Goal: Information Seeking & Learning: Learn about a topic

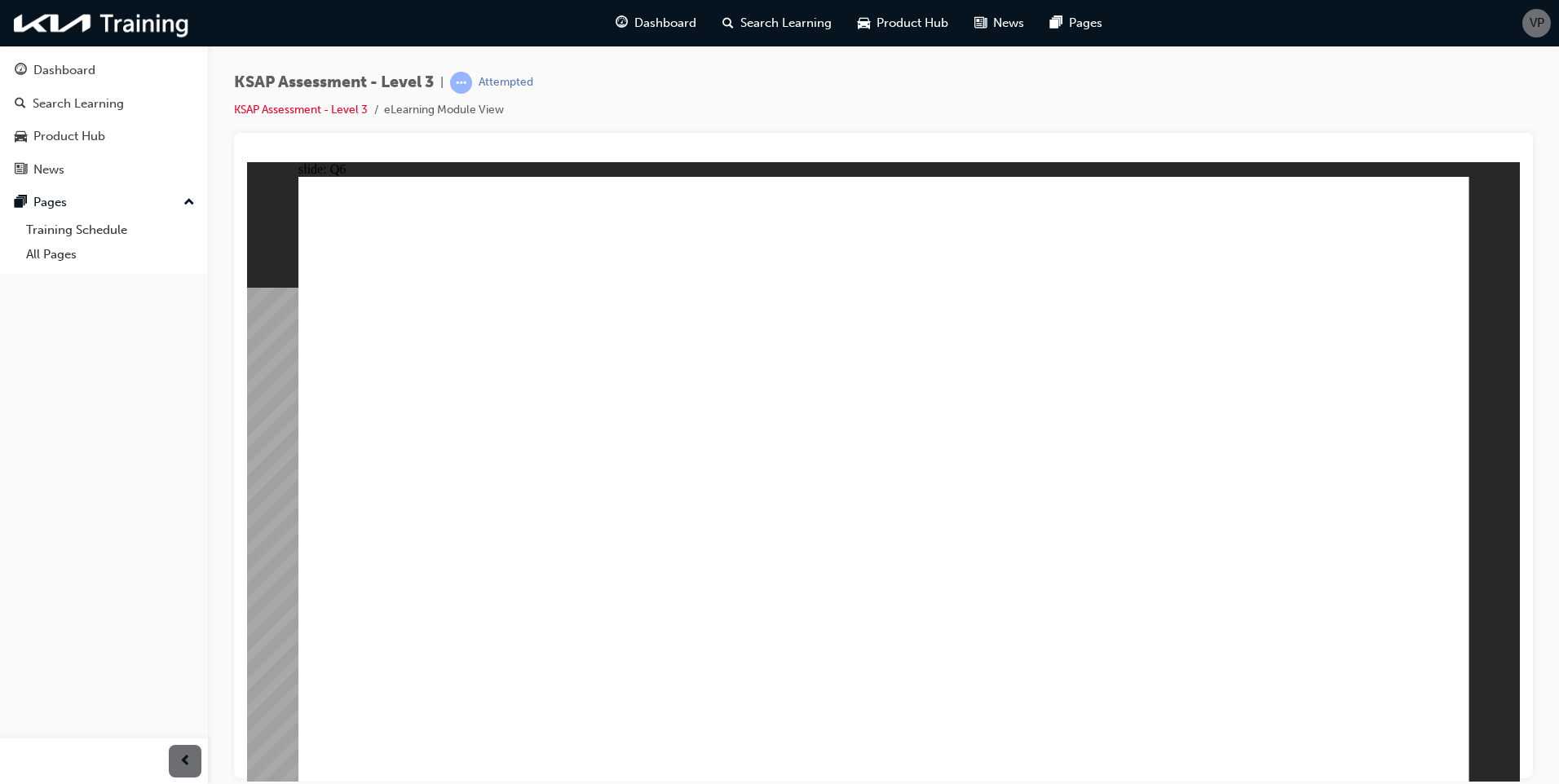
radio input "true"
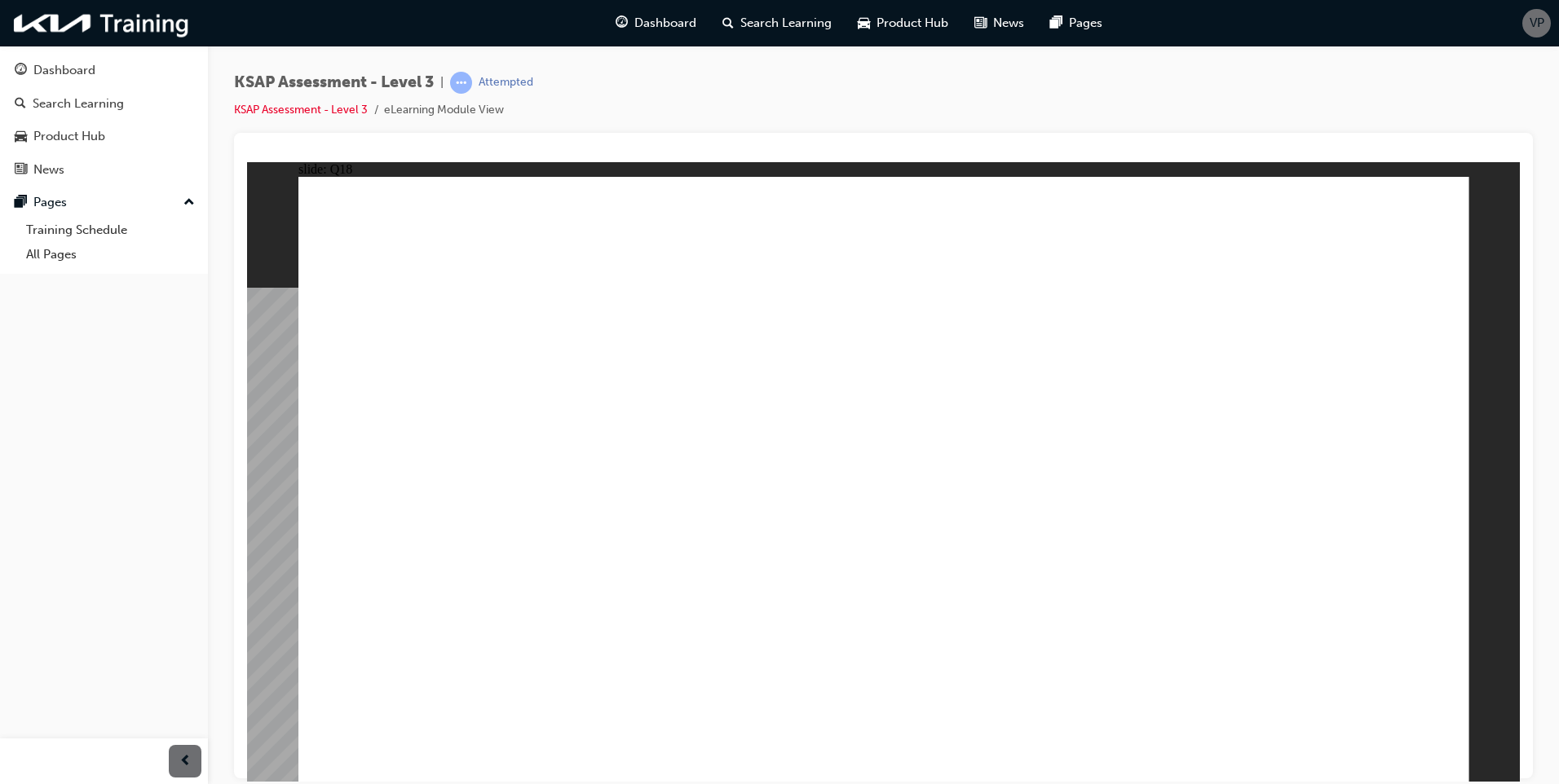
radio input "true"
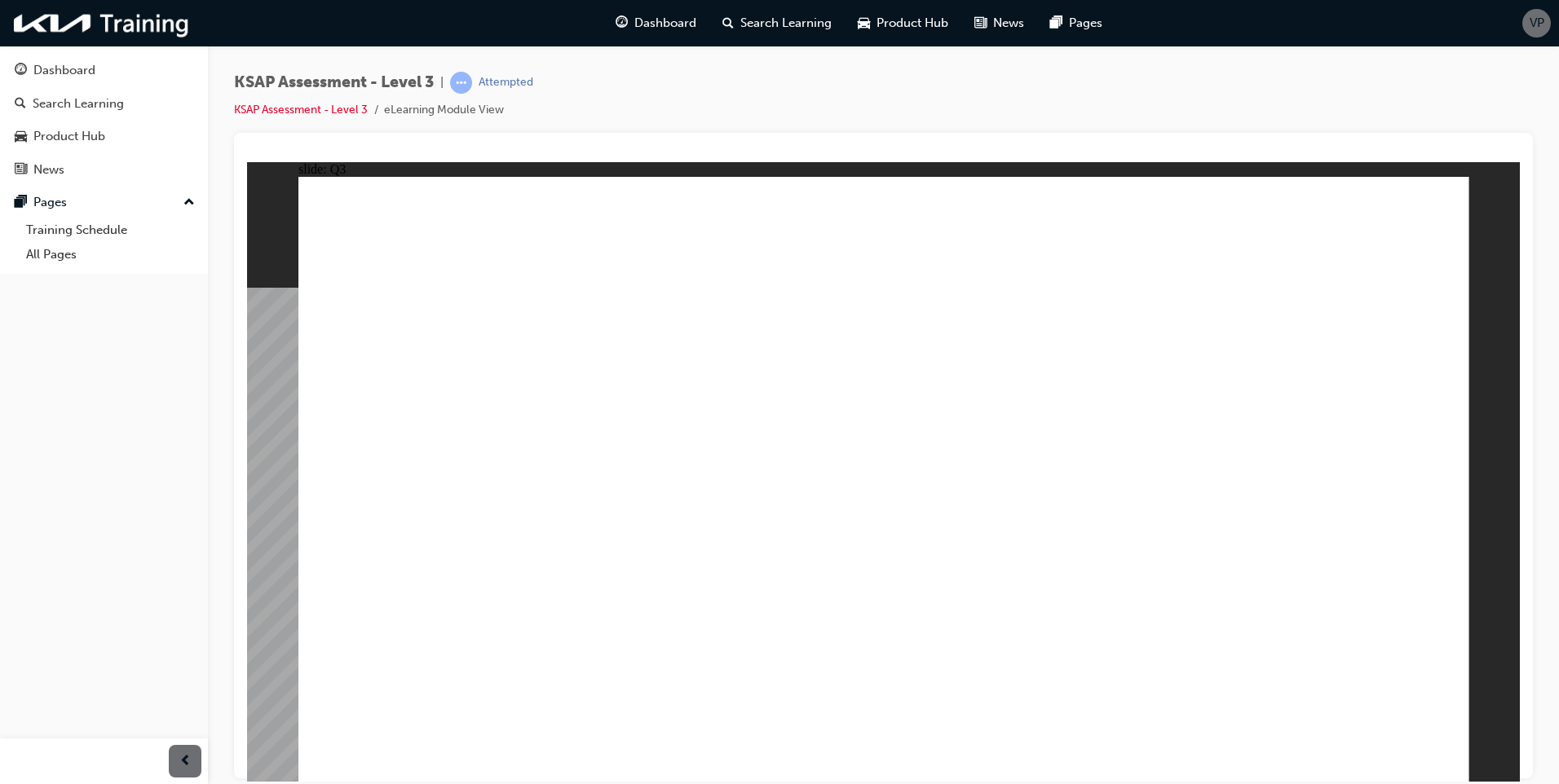
radio input "true"
checkbox input "true"
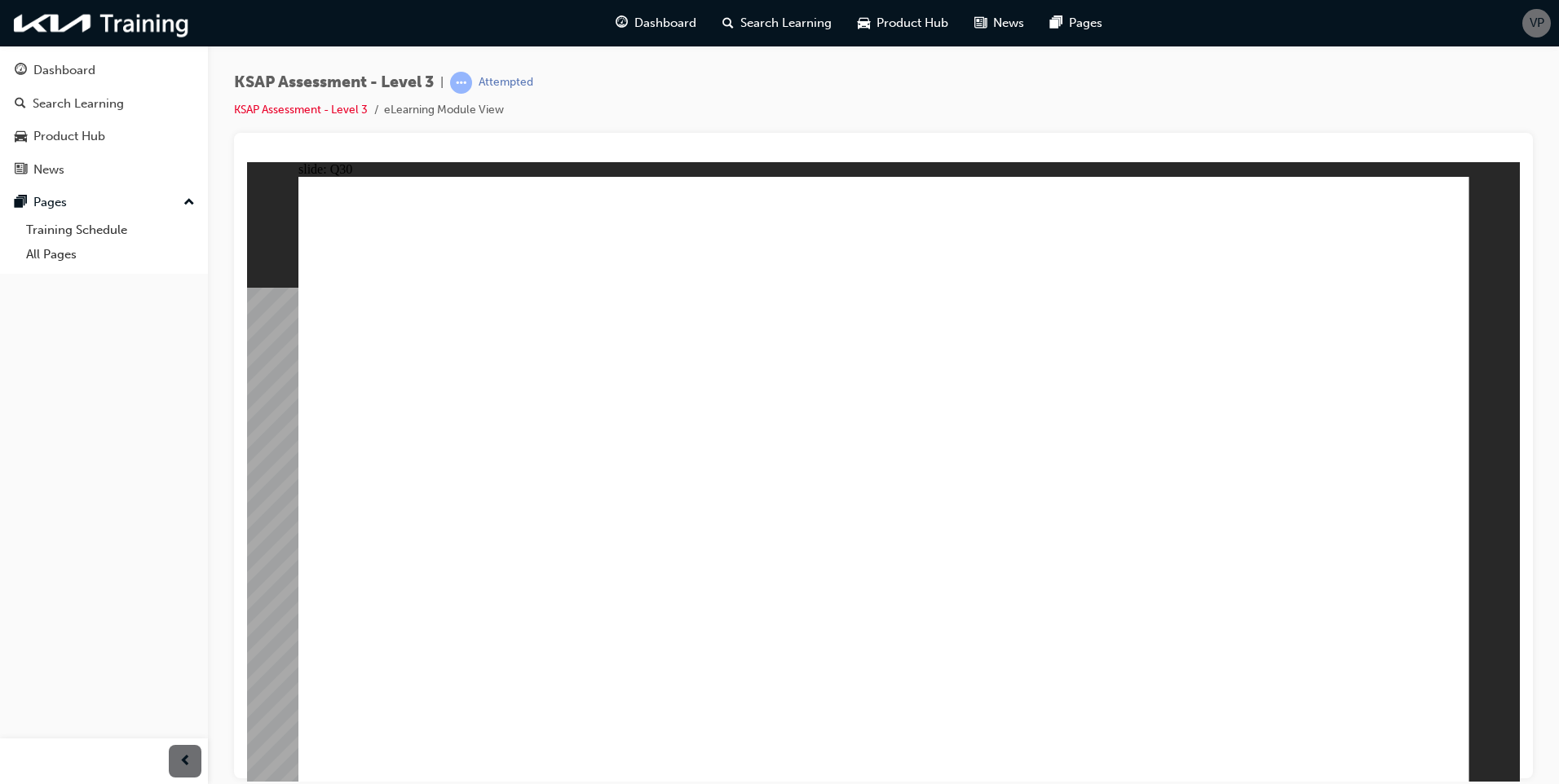
checkbox input "true"
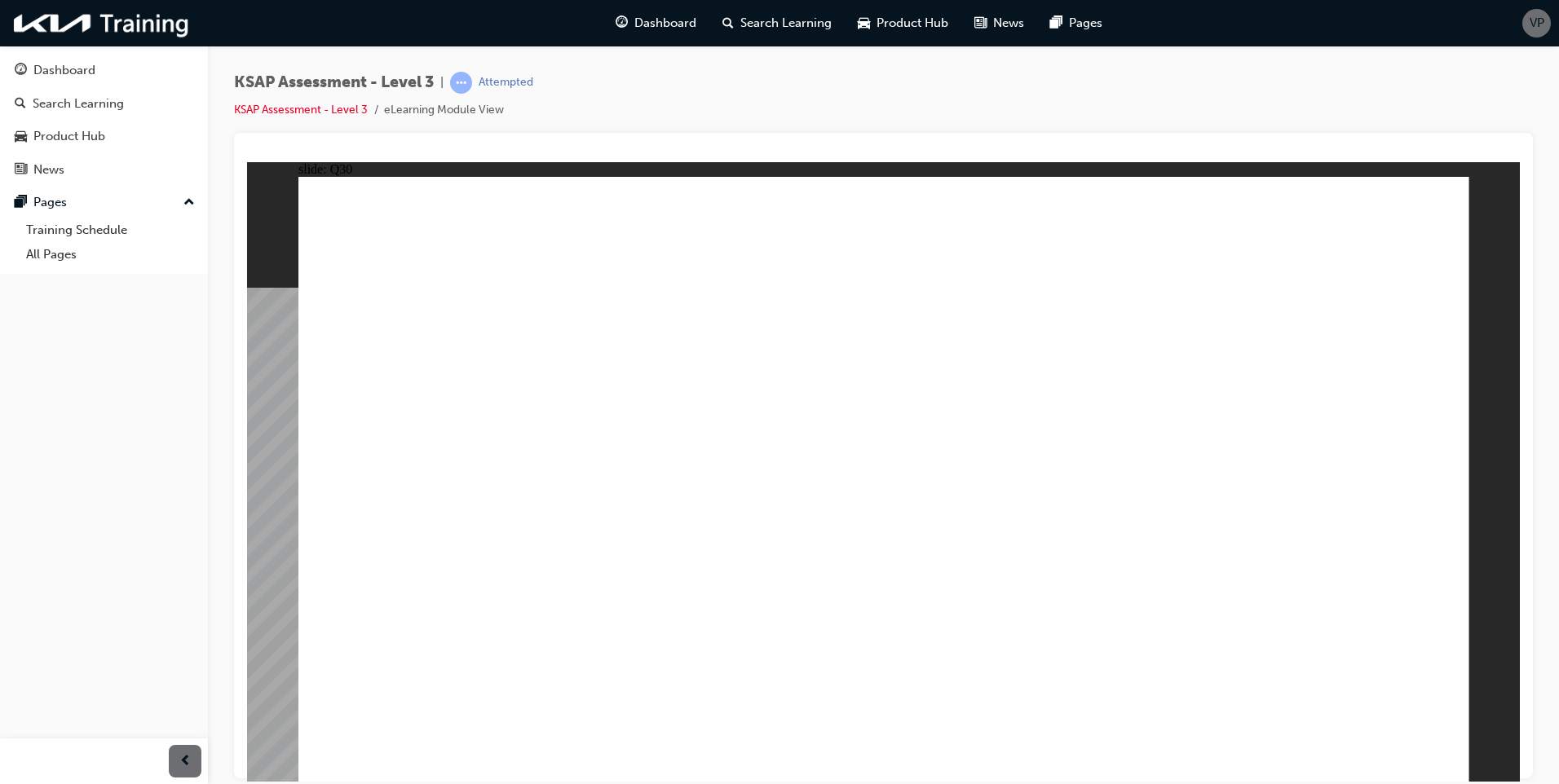
drag, startPoint x: 1034, startPoint y: 625, endPoint x: 1203, endPoint y: 663, distance: 173.2
radio input "true"
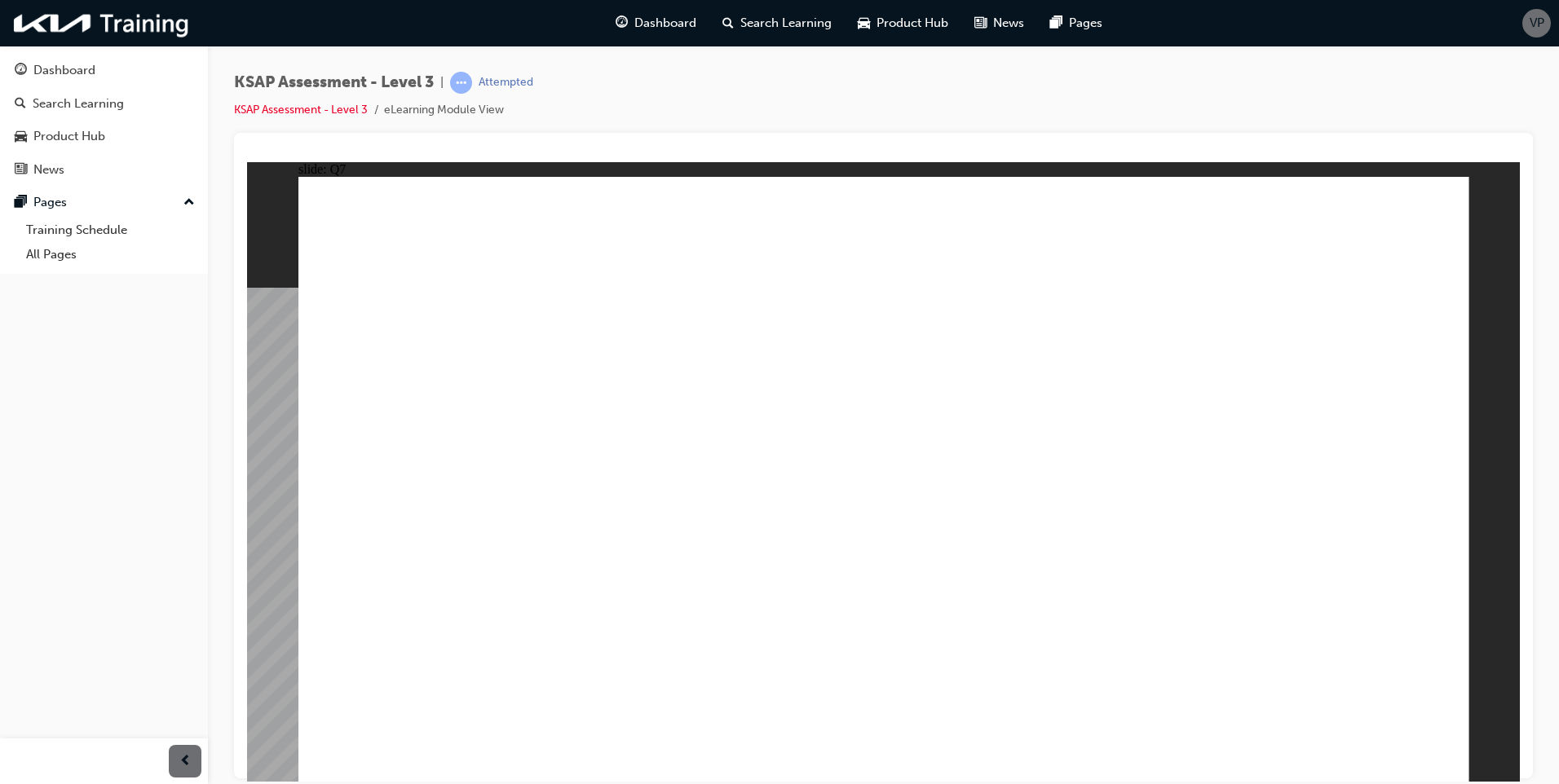
radio input "true"
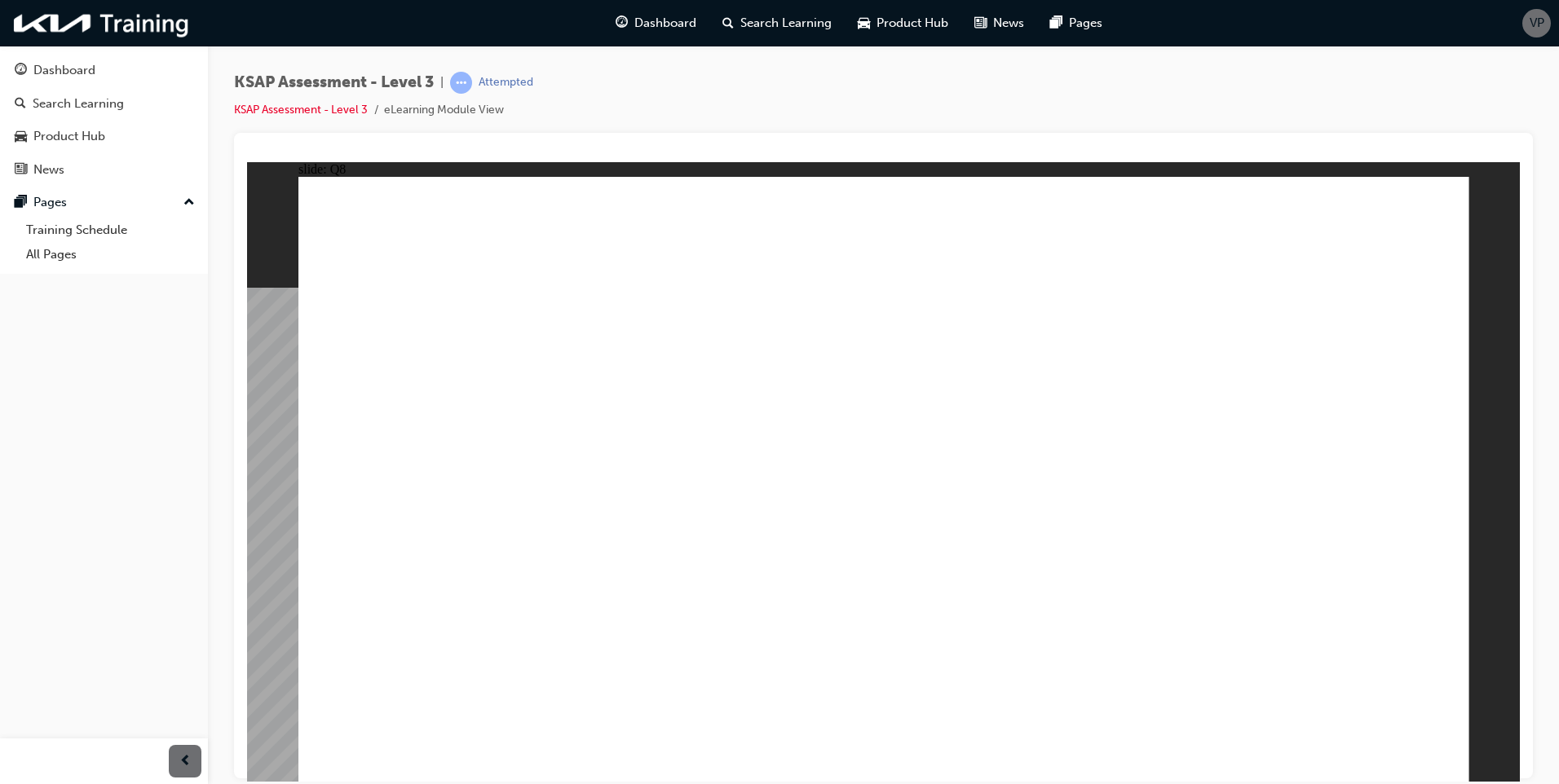
checkbox input "true"
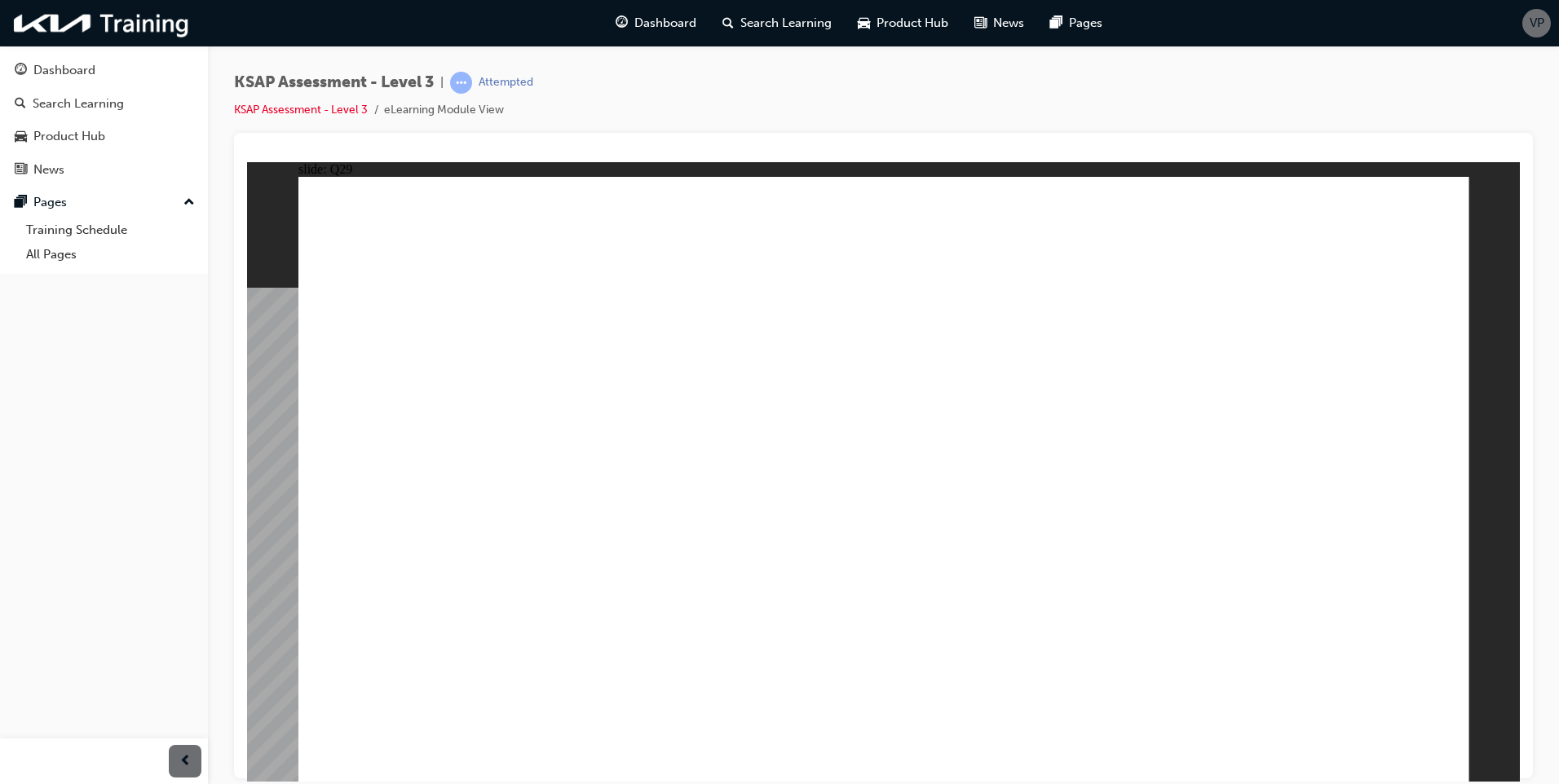
checkbox input "true"
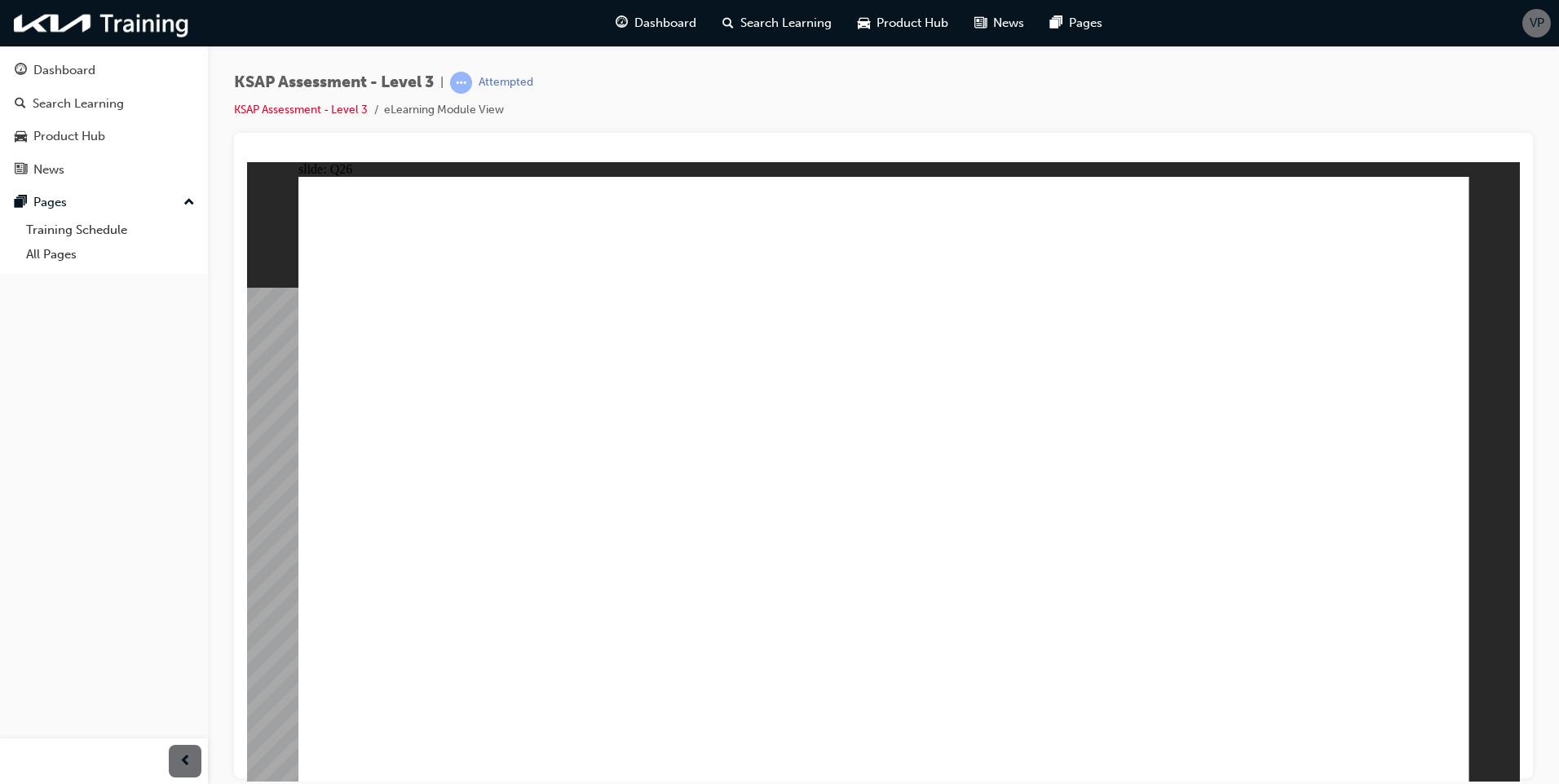
radio input "true"
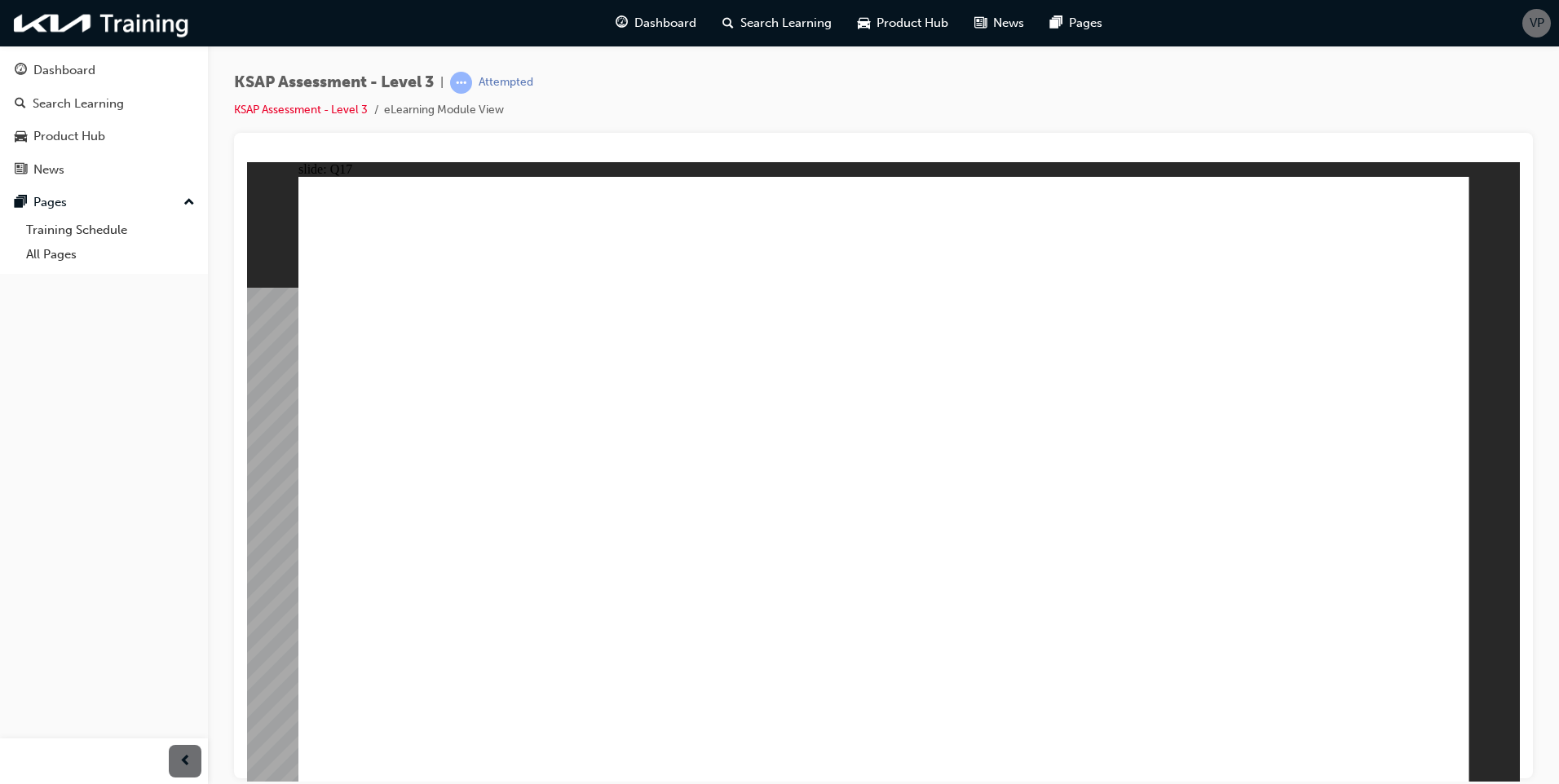
radio input "true"
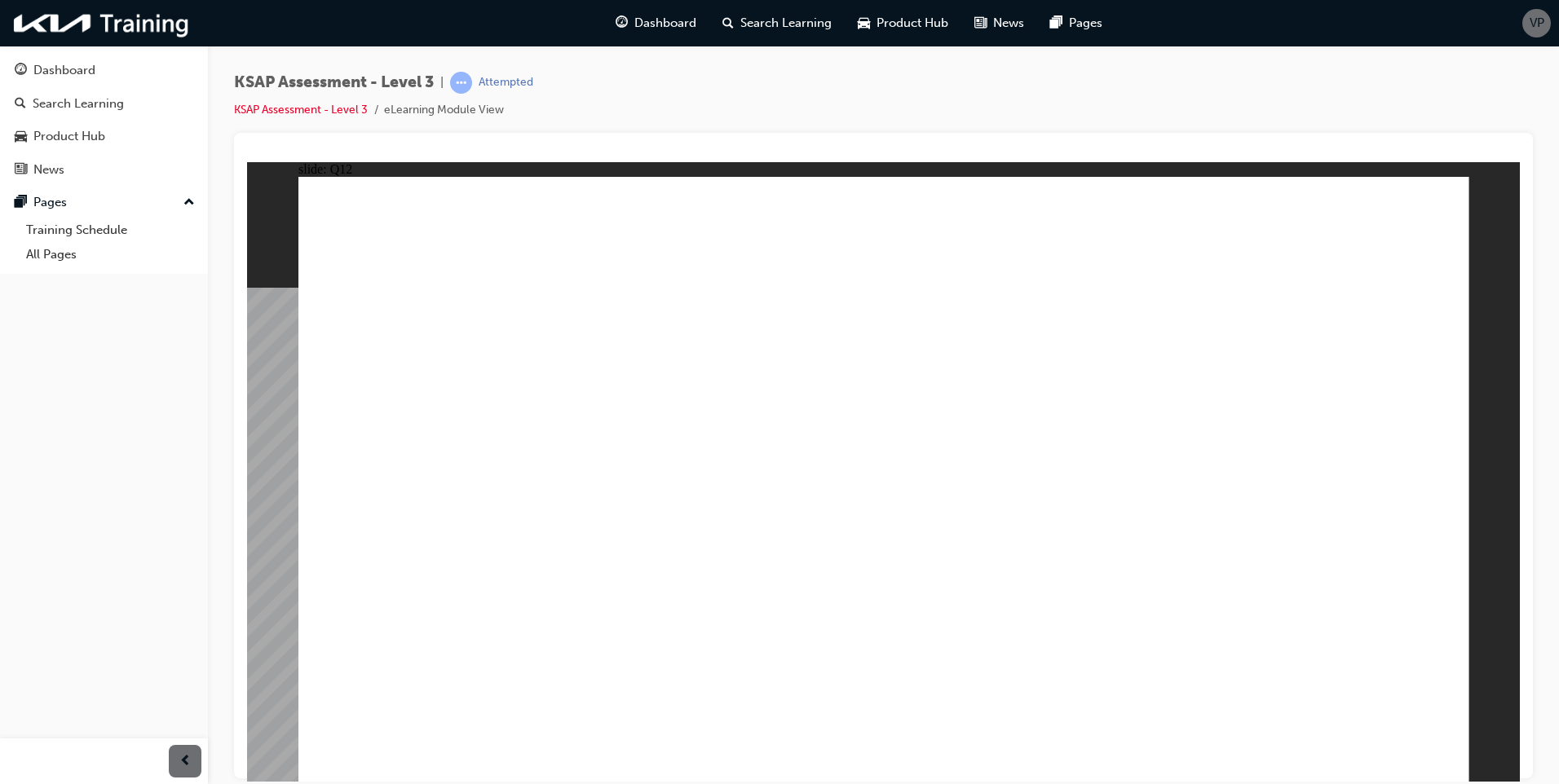
checkbox input "true"
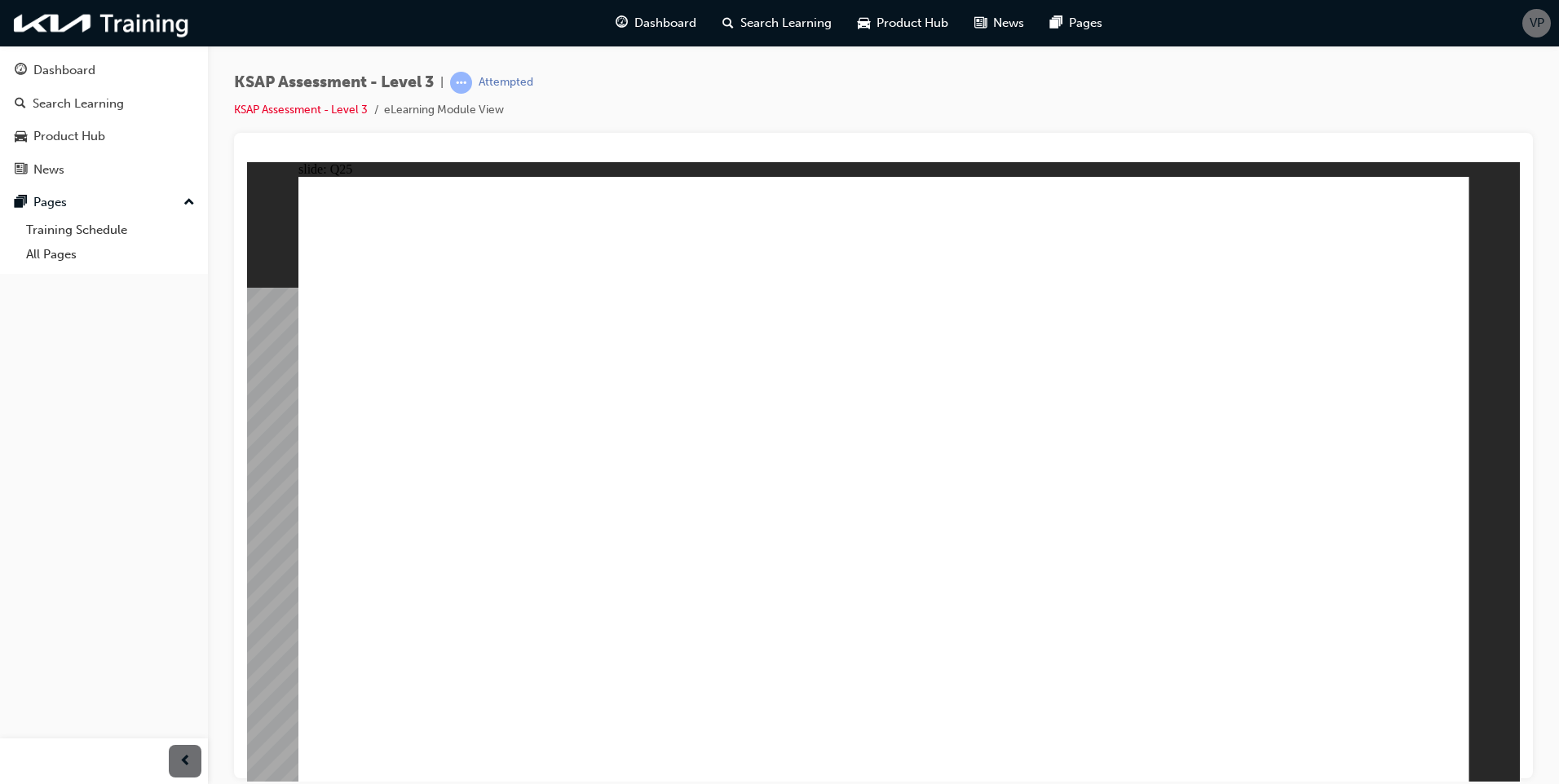
checkbox input "true"
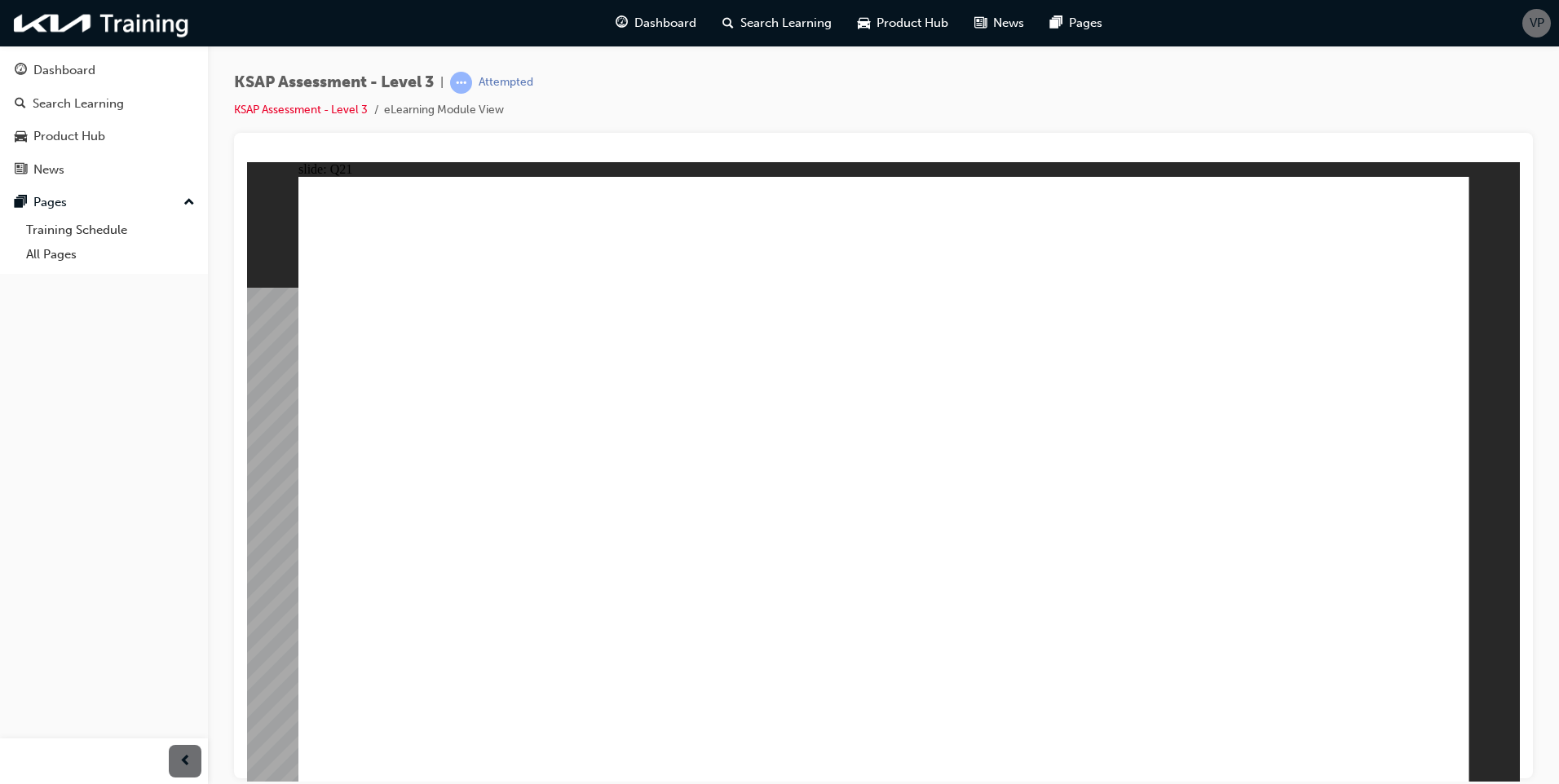
checkbox input "true"
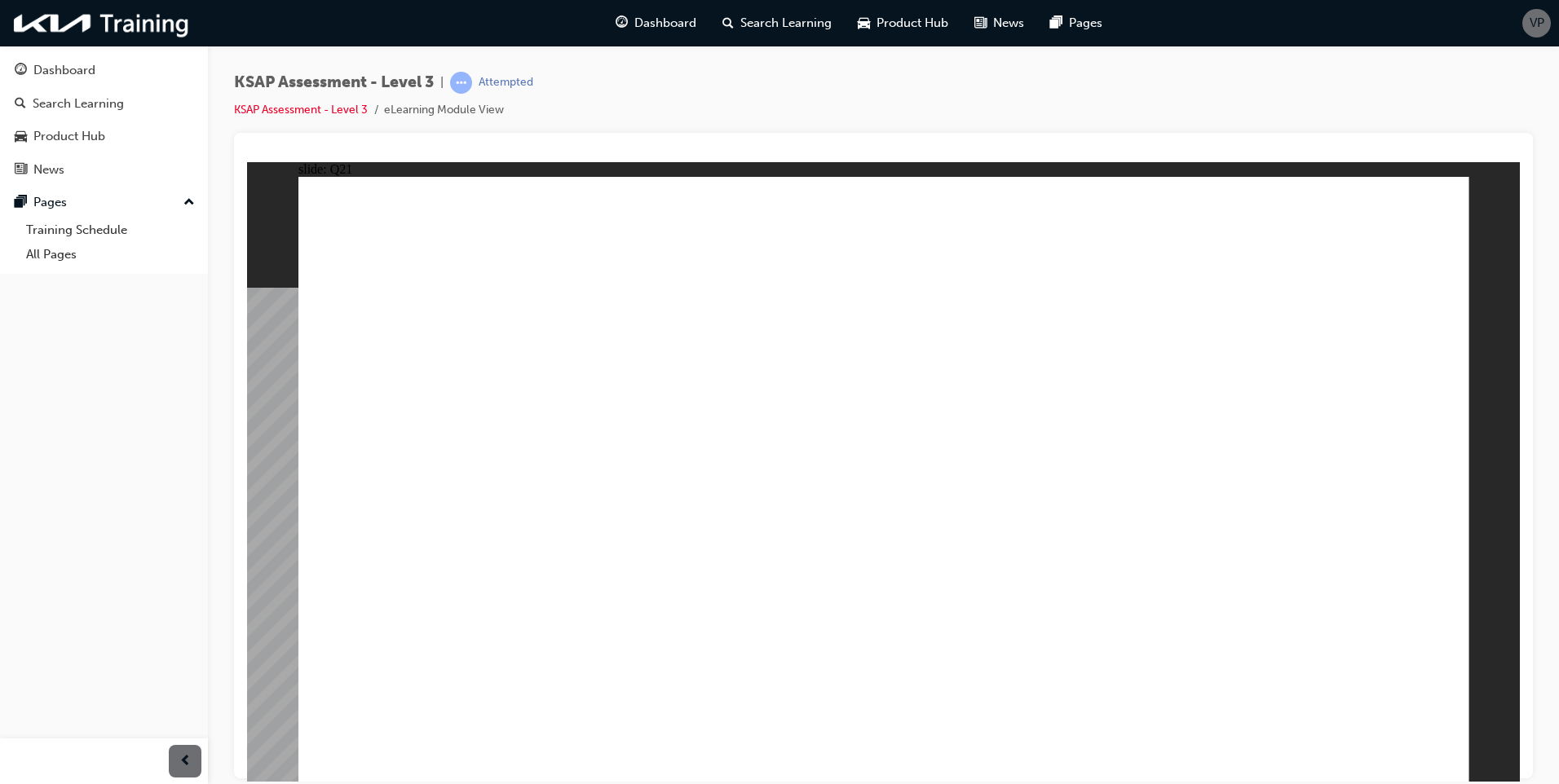
drag, startPoint x: 937, startPoint y: 458, endPoint x: 1084, endPoint y: 450, distance: 147.2
radio input "true"
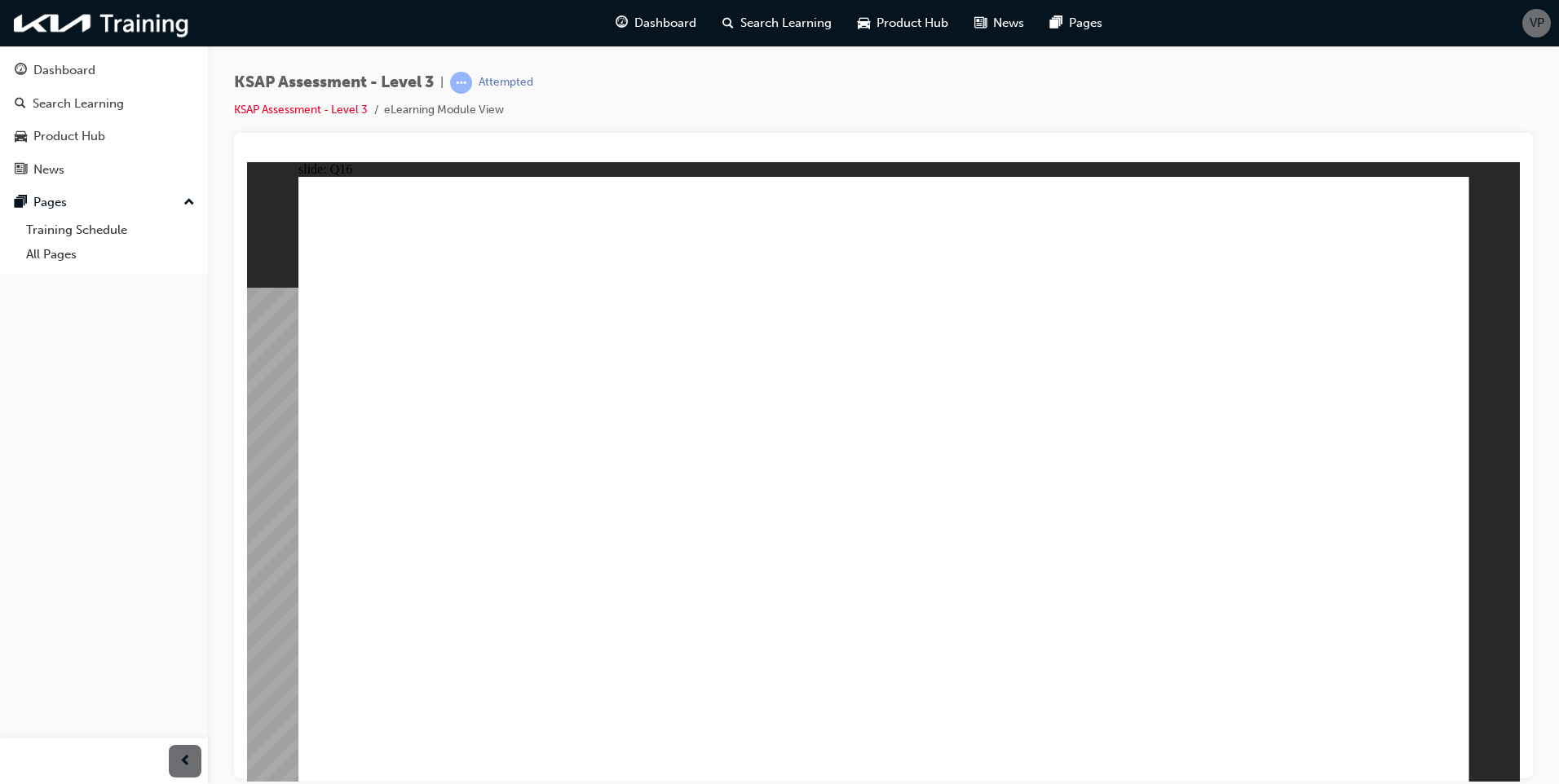
drag, startPoint x: 342, startPoint y: 368, endPoint x: 734, endPoint y: 405, distance: 393.7
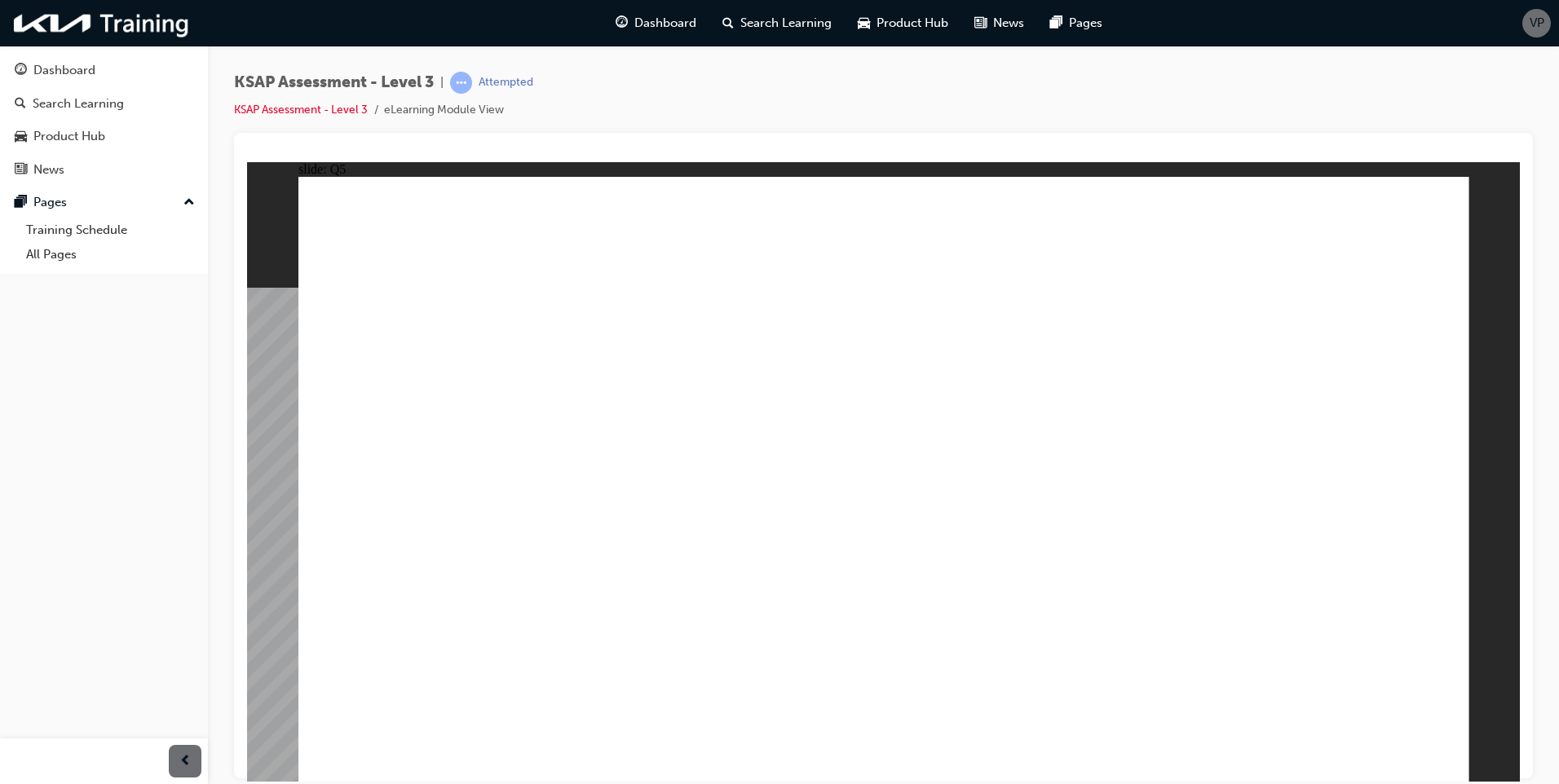
radio input "true"
checkbox input "true"
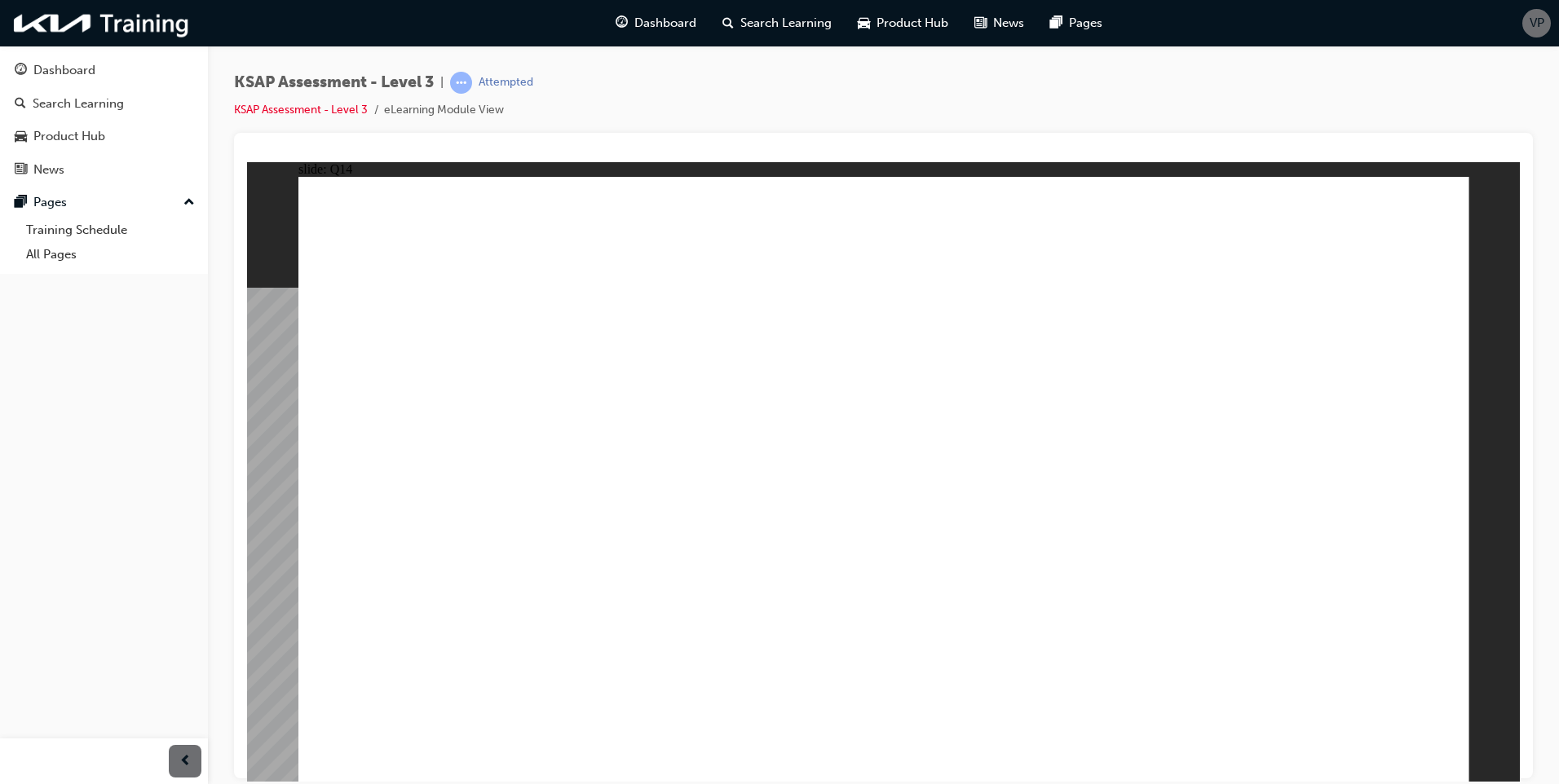
checkbox input "true"
drag, startPoint x: 1115, startPoint y: 659, endPoint x: 1100, endPoint y: 638, distance: 25.8
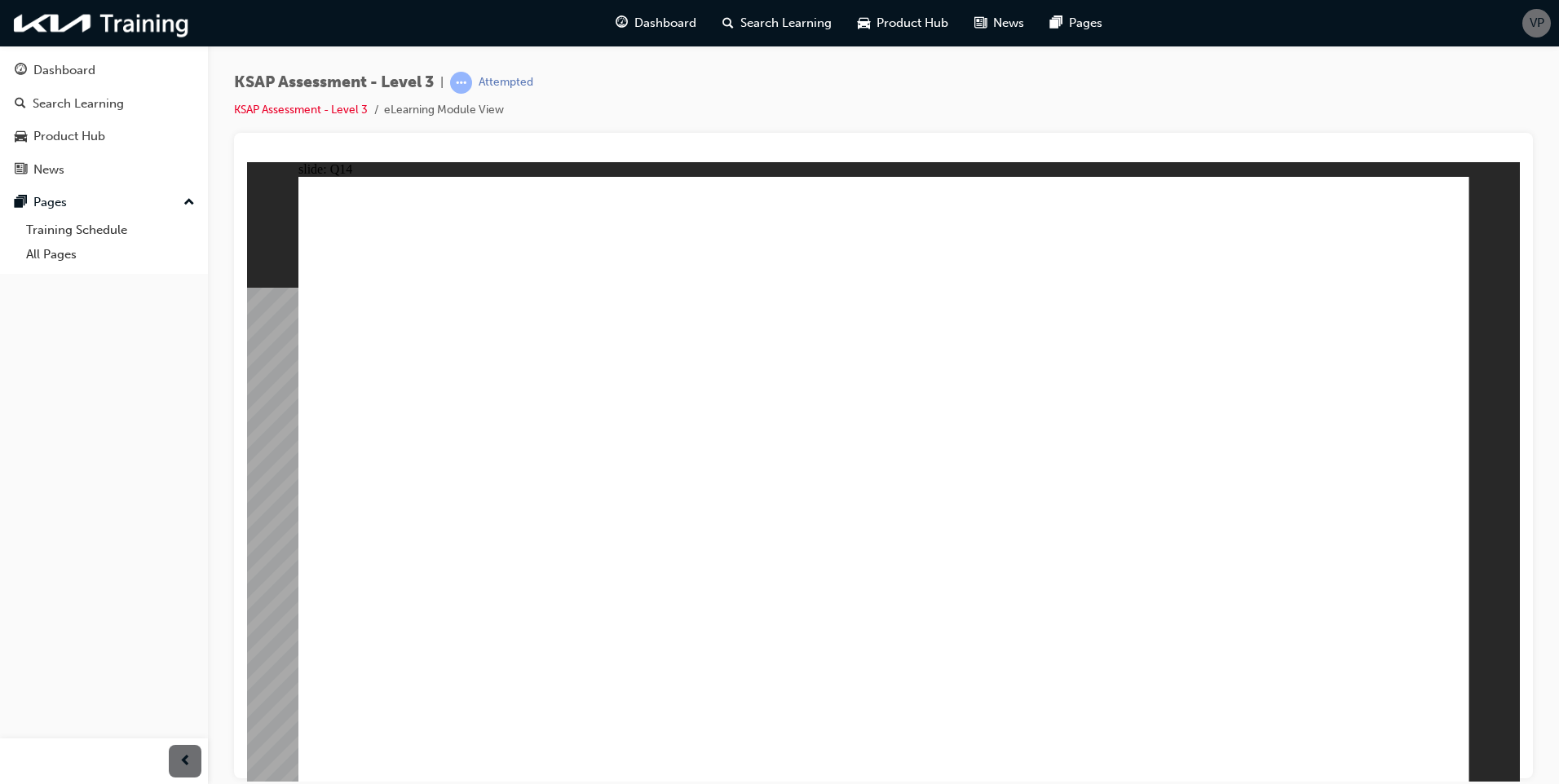
checkbox input "true"
